Goal: Find specific page/section: Find specific page/section

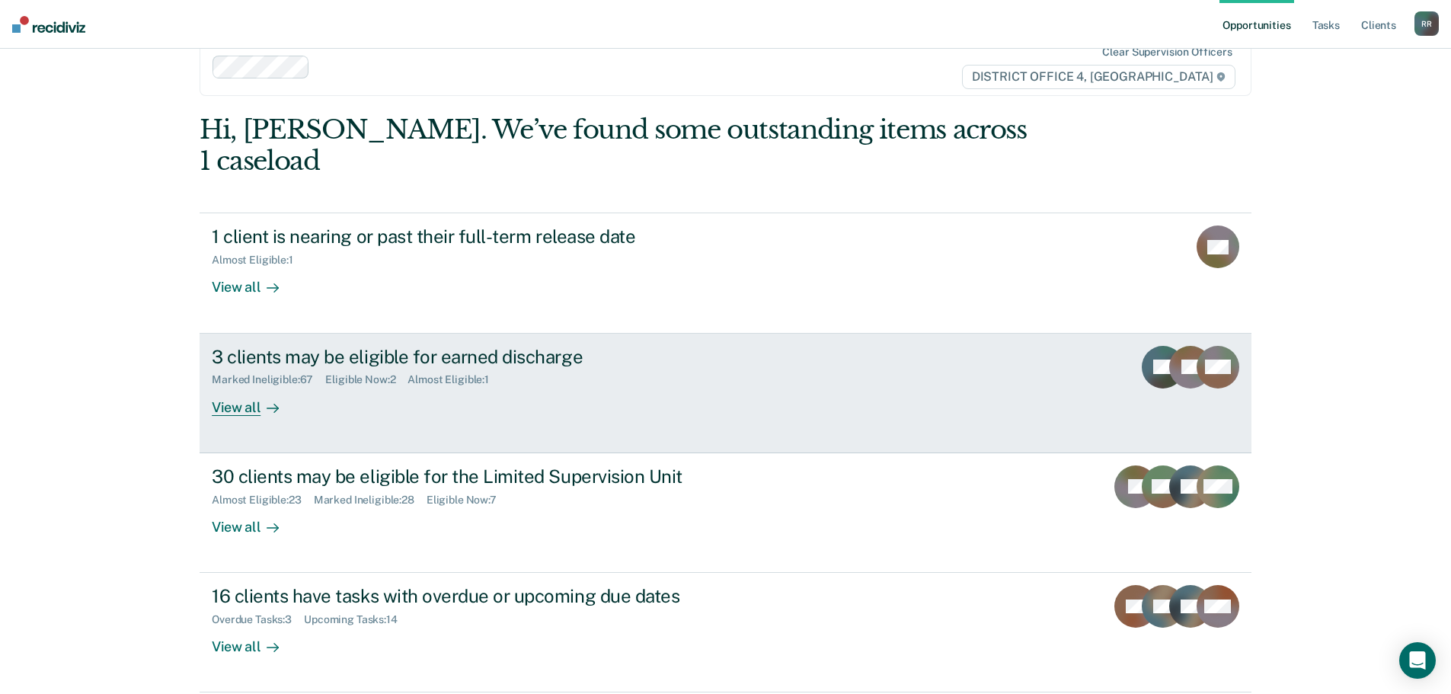
scroll to position [62, 0]
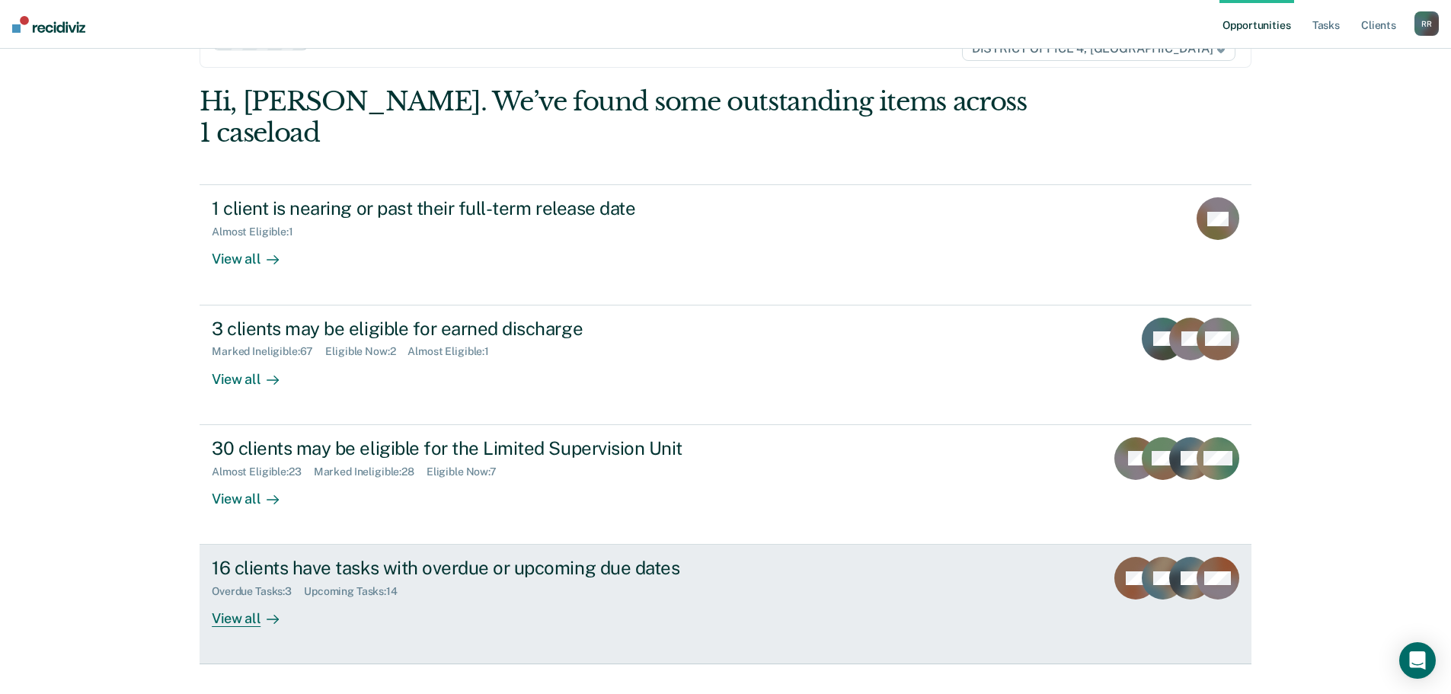
click at [228, 598] on div "View all" at bounding box center [254, 613] width 85 height 30
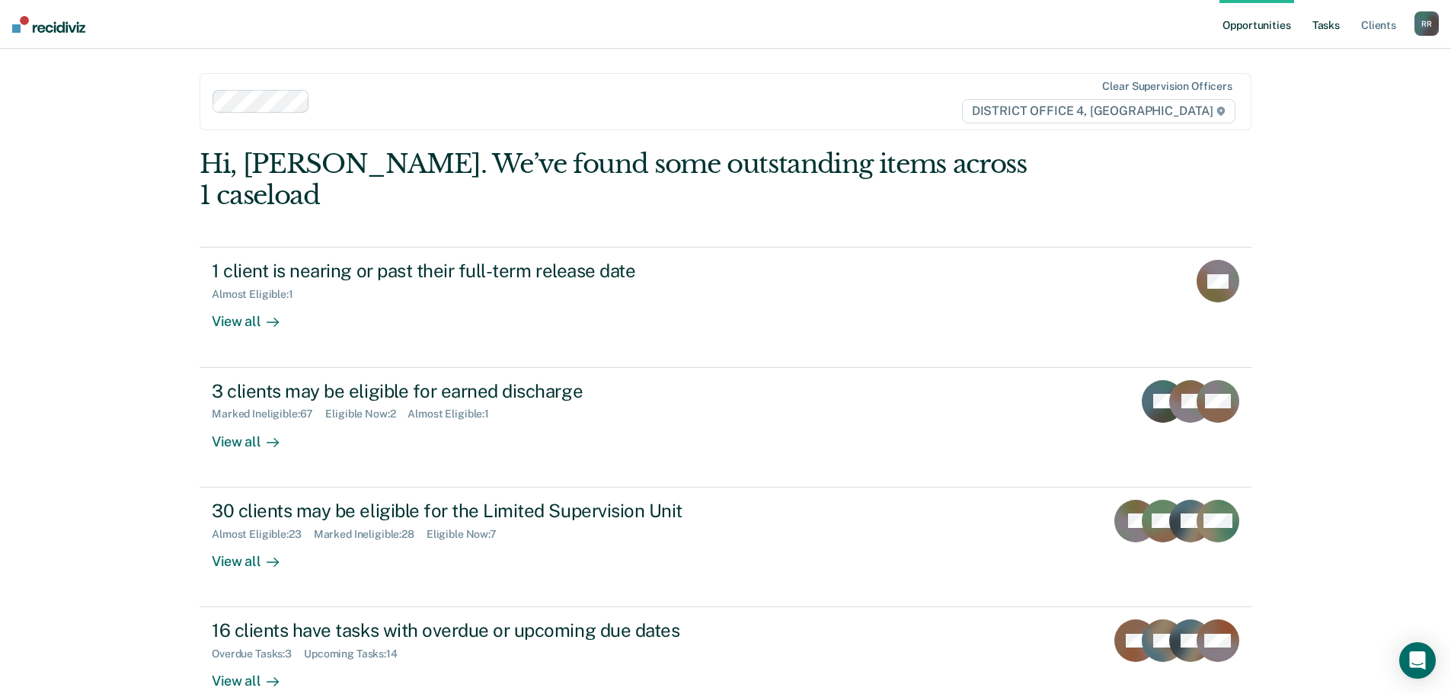
click at [1325, 20] on link "Tasks" at bounding box center [1327, 24] width 34 height 49
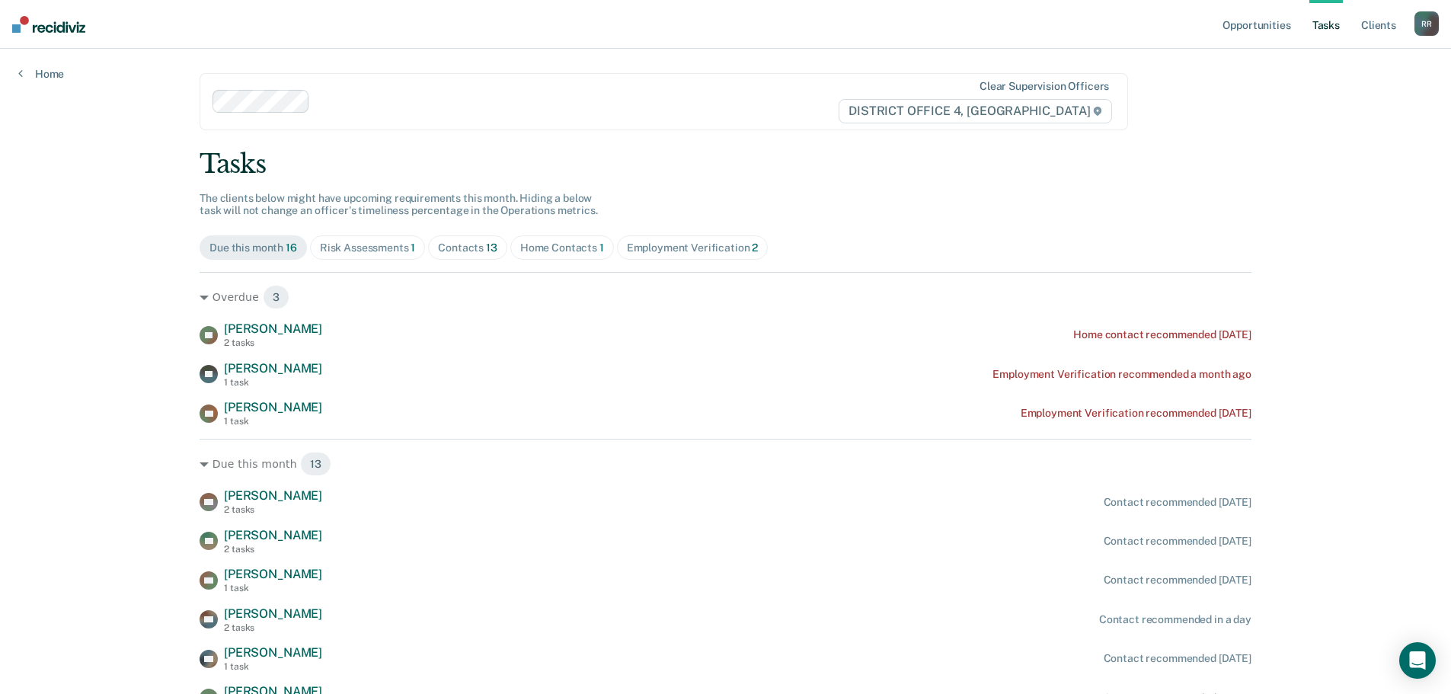
click at [474, 248] on div "Contacts 13" at bounding box center [467, 248] width 59 height 13
